Goal: Information Seeking & Learning: Learn about a topic

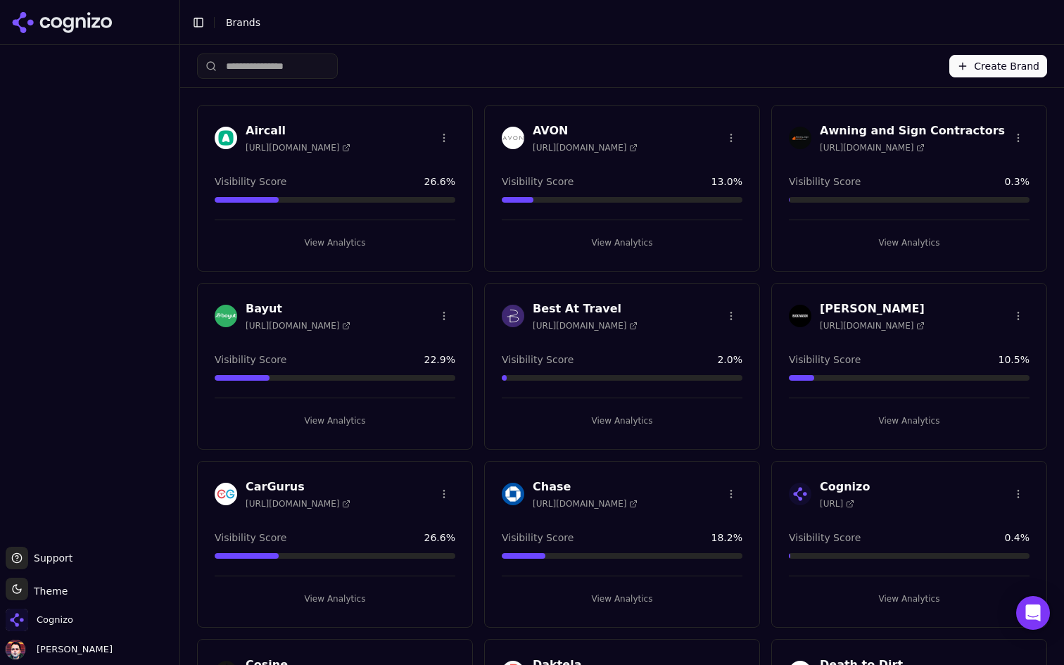
click at [333, 74] on input "search" at bounding box center [267, 65] width 141 height 25
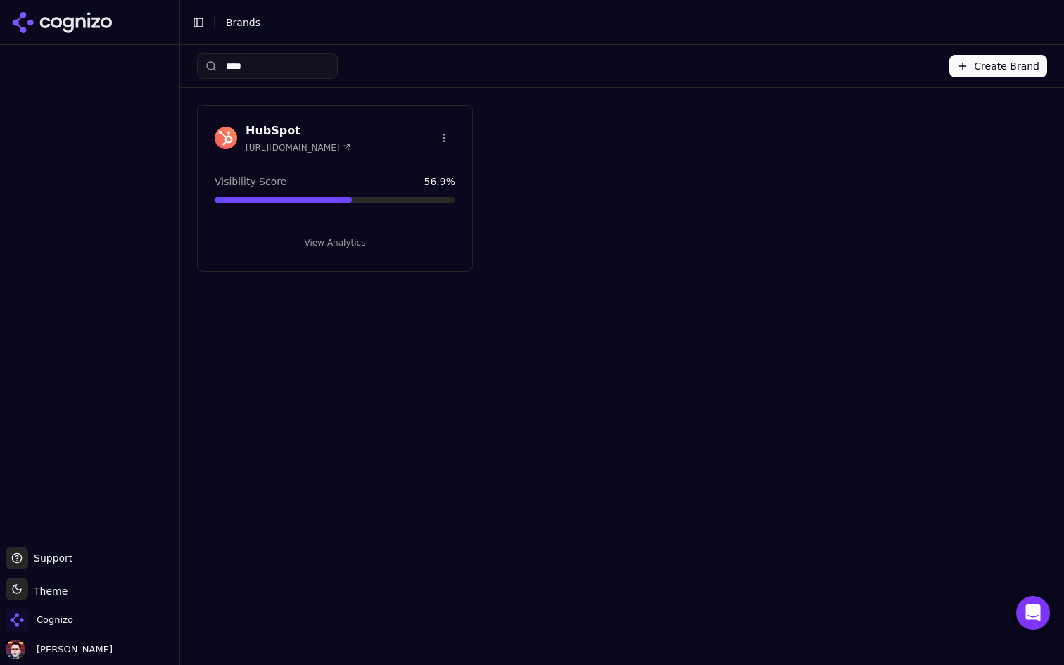
type input "****"
click at [342, 236] on button "View Analytics" at bounding box center [335, 242] width 241 height 23
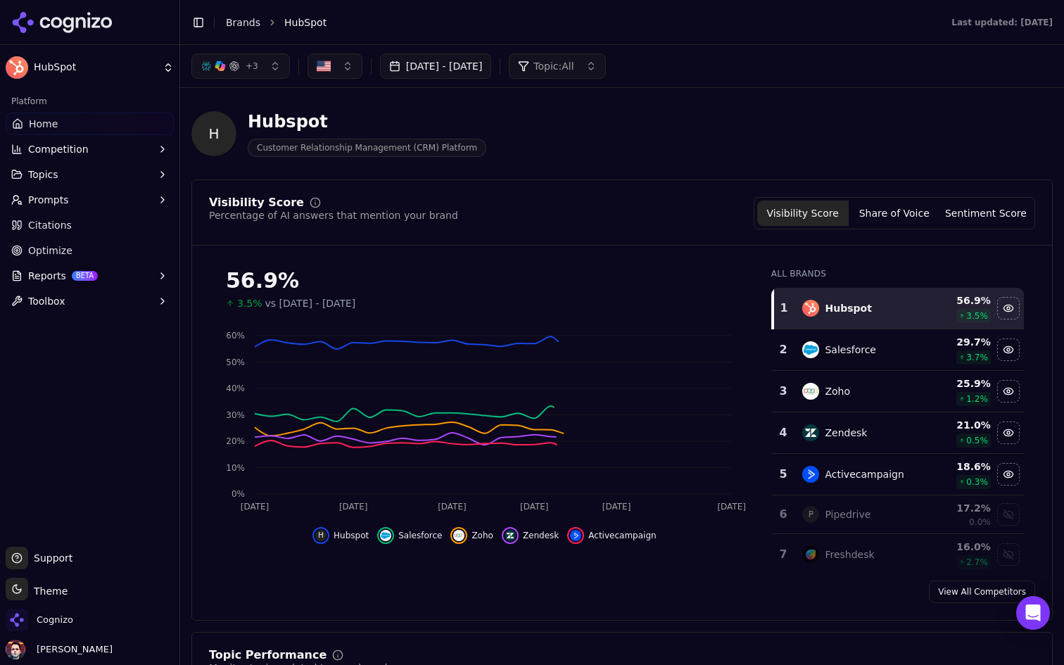
click at [486, 70] on button "[DATE] - [DATE]" at bounding box center [436, 65] width 112 height 25
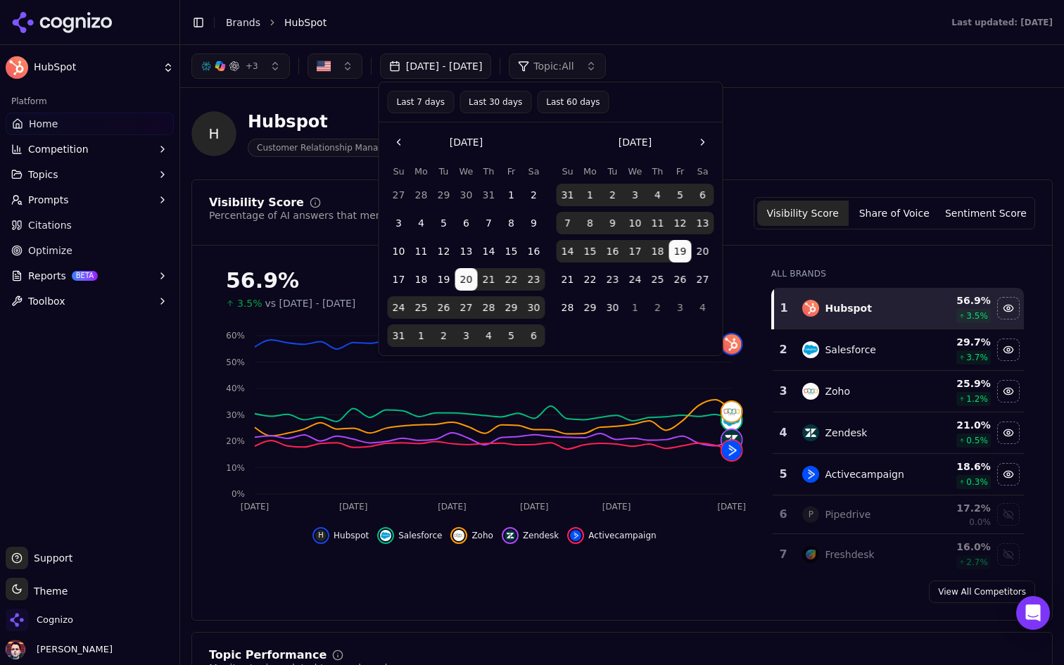
click at [433, 103] on button "Last 7 days" at bounding box center [421, 102] width 67 height 23
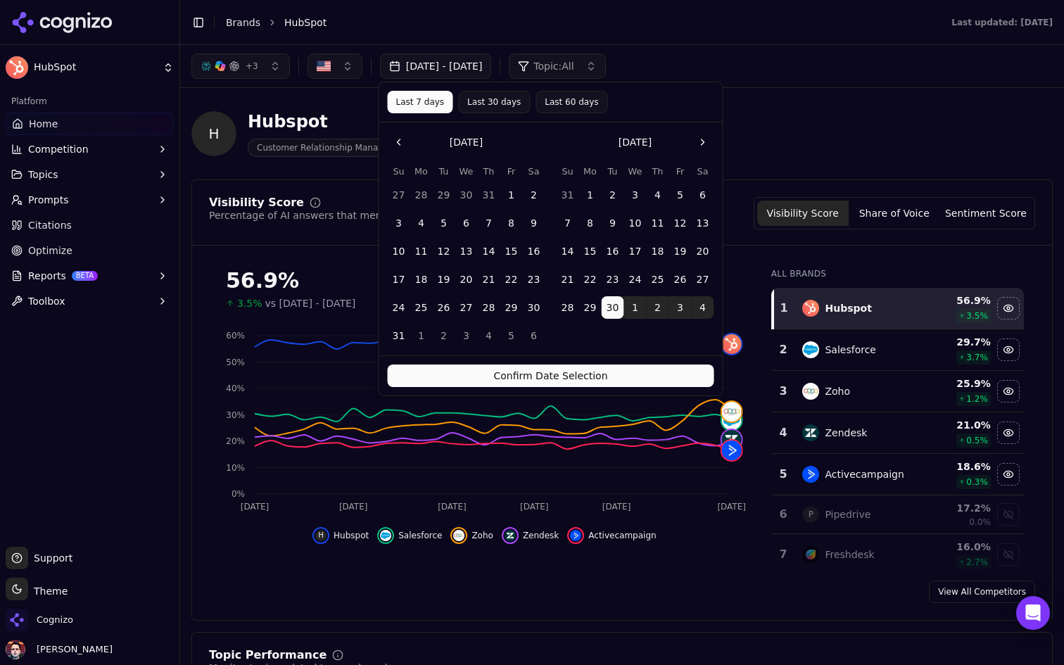
click at [550, 372] on button "Confirm Date Selection" at bounding box center [551, 375] width 326 height 23
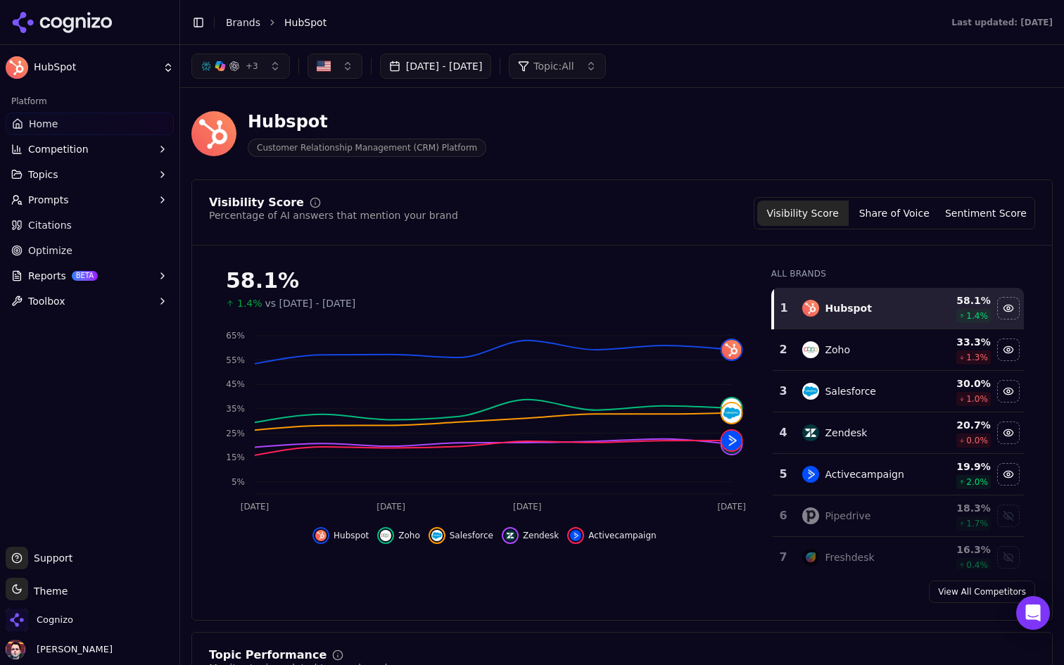
click at [135, 179] on button "Topics" at bounding box center [90, 174] width 168 height 23
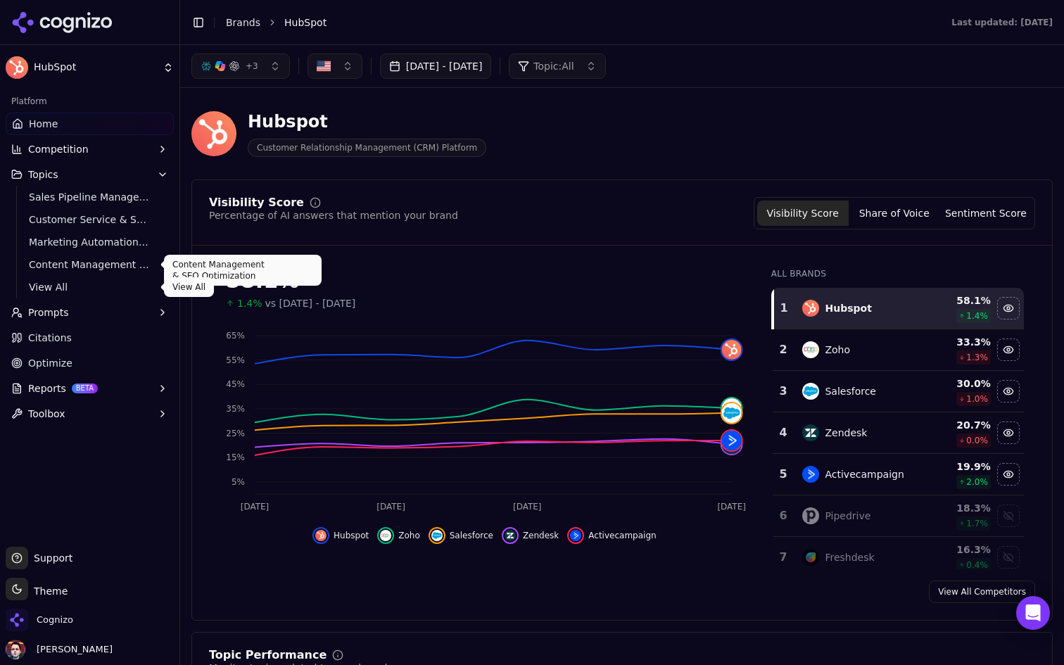
click at [85, 281] on span "View All" at bounding box center [90, 287] width 122 height 14
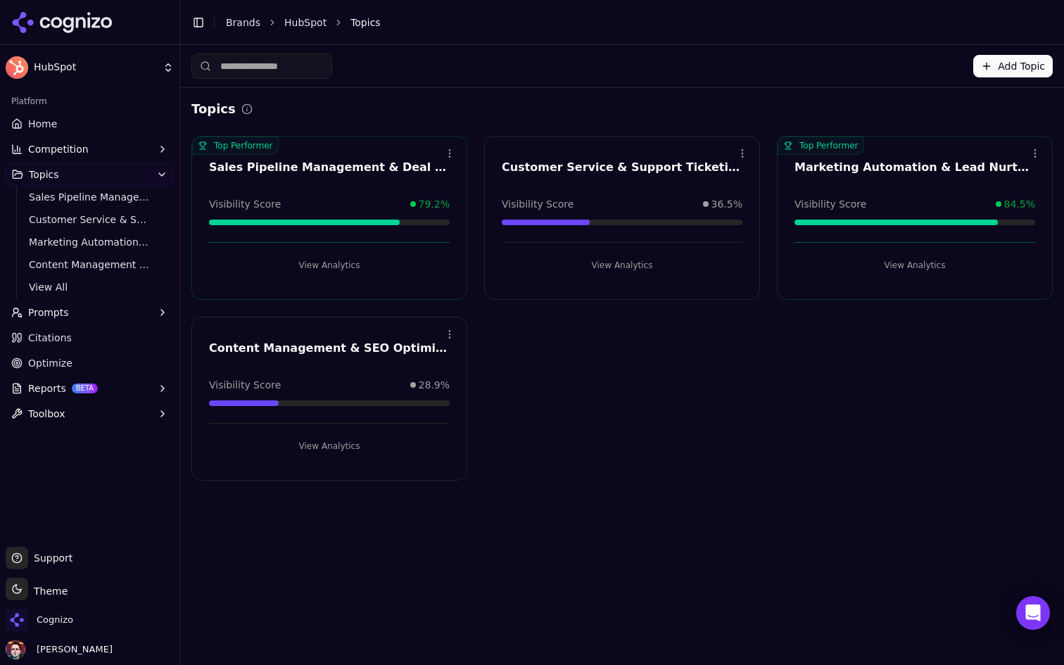
click at [112, 151] on button "Competition" at bounding box center [90, 149] width 168 height 23
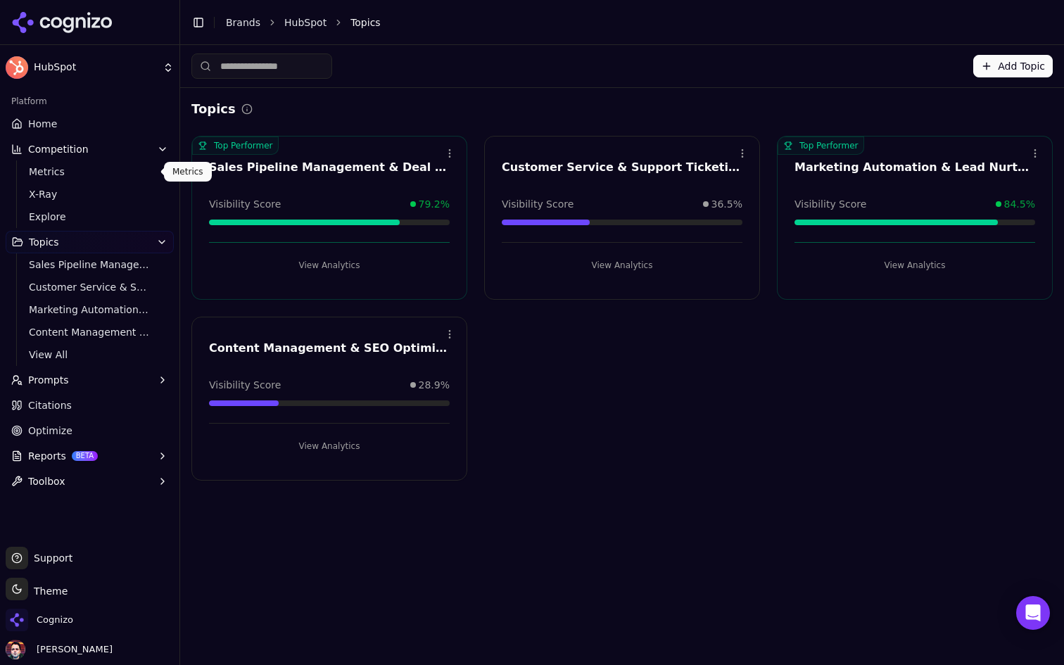
click at [111, 177] on span "Metrics" at bounding box center [90, 172] width 122 height 14
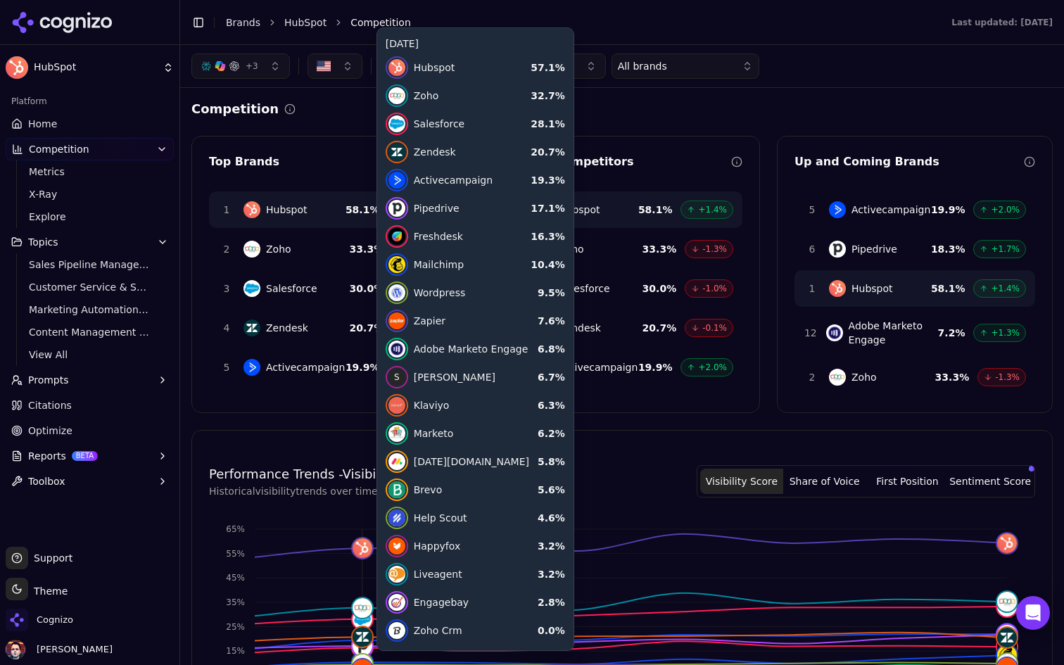
click at [724, 132] on div "Competition Top Brands 1 Hubspot 58.1 % +1.4% 2 Zoho 33.3 % -1.3% 3 Salesforce …" at bounding box center [621, 577] width 861 height 957
click at [633, 149] on div "Nearest Competitors 1 Hubspot 58.1 % +1.4% 2 Zoho 33.3 % -1.3% 3 Salesforce 30.…" at bounding box center [622, 274] width 276 height 277
click at [329, 109] on div "Competition" at bounding box center [621, 109] width 861 height 20
click at [291, 103] on div "Competition" at bounding box center [621, 109] width 861 height 20
click at [110, 122] on link "Home" at bounding box center [90, 124] width 168 height 23
